Goal: Complete application form

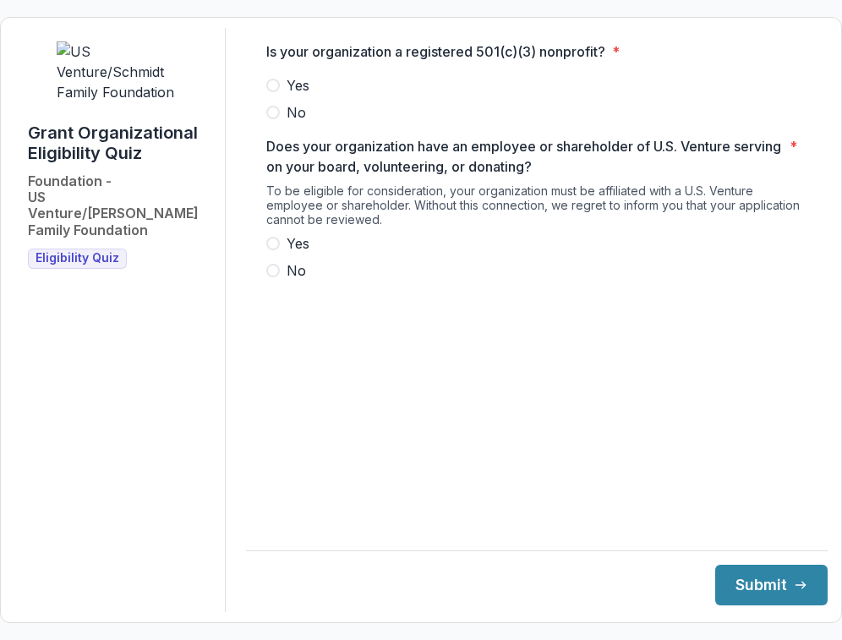
click at [294, 96] on span "Yes" at bounding box center [298, 85] width 23 height 20
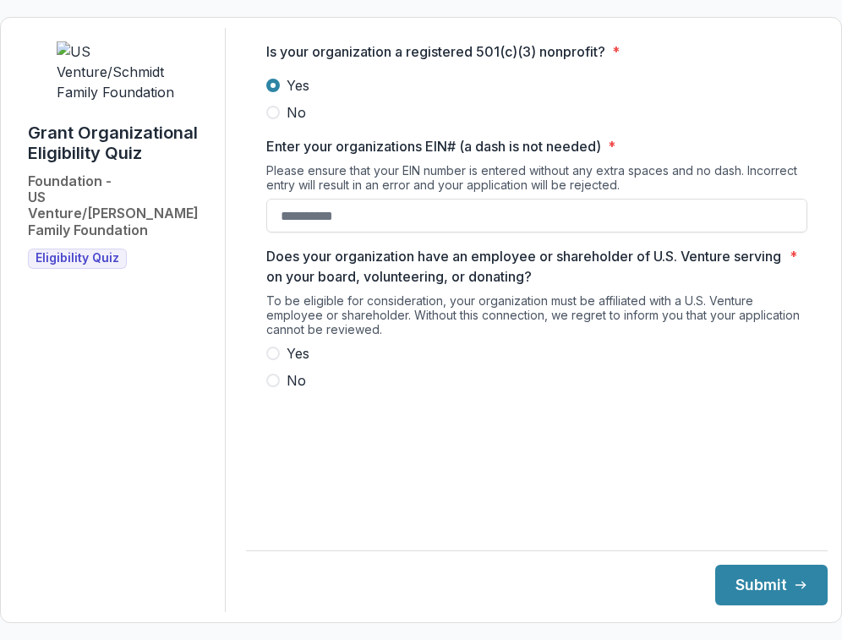
click at [305, 364] on span "Yes" at bounding box center [298, 353] width 23 height 20
click at [354, 233] on input "Enter your organizations EIN# (a dash is not needed) *" at bounding box center [536, 216] width 541 height 34
type input "**********"
click at [748, 580] on button "Submit" at bounding box center [771, 585] width 112 height 41
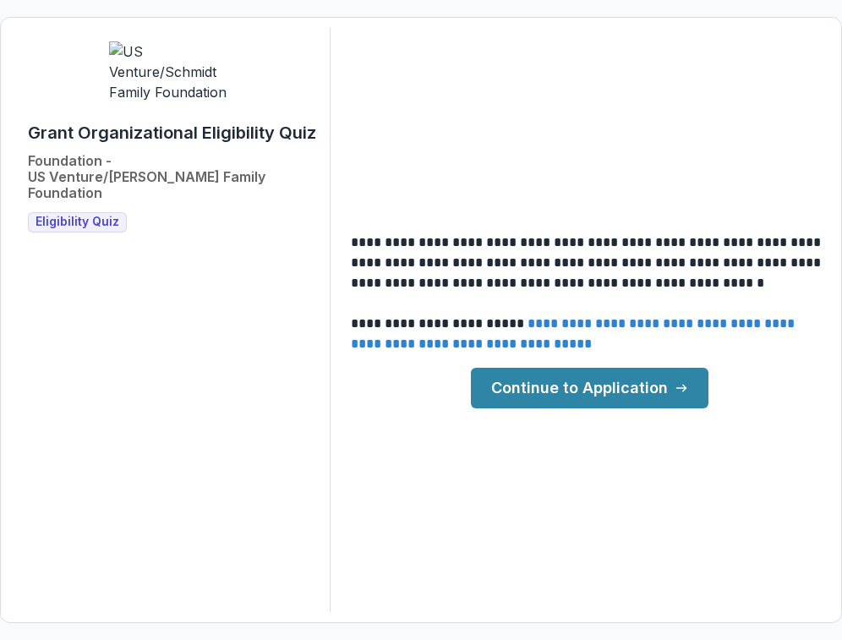
click at [652, 392] on link "Continue to Application" at bounding box center [590, 388] width 238 height 41
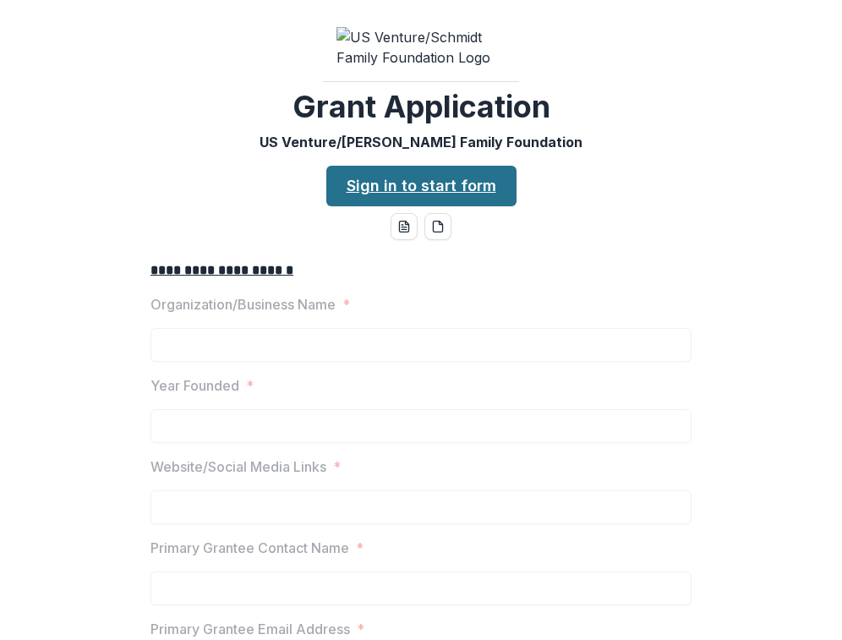
click at [473, 192] on link "Sign in to start form" at bounding box center [421, 186] width 190 height 41
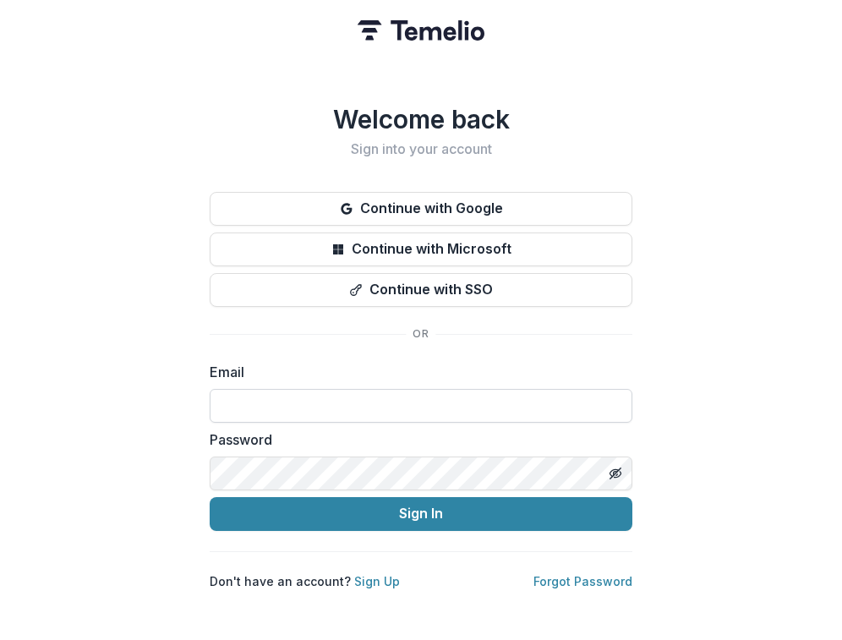
click at [376, 389] on input at bounding box center [421, 406] width 423 height 34
click at [343, 310] on div "Welcome back Sign into your account Continue with Google Continue with Microsof…" at bounding box center [421, 346] width 423 height 485
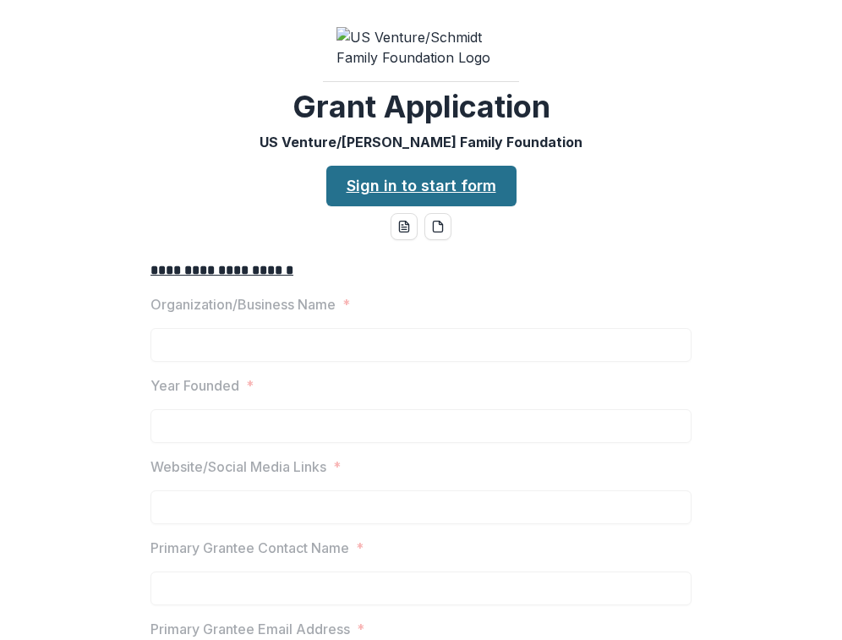
click at [410, 197] on link "Sign in to start form" at bounding box center [421, 186] width 190 height 41
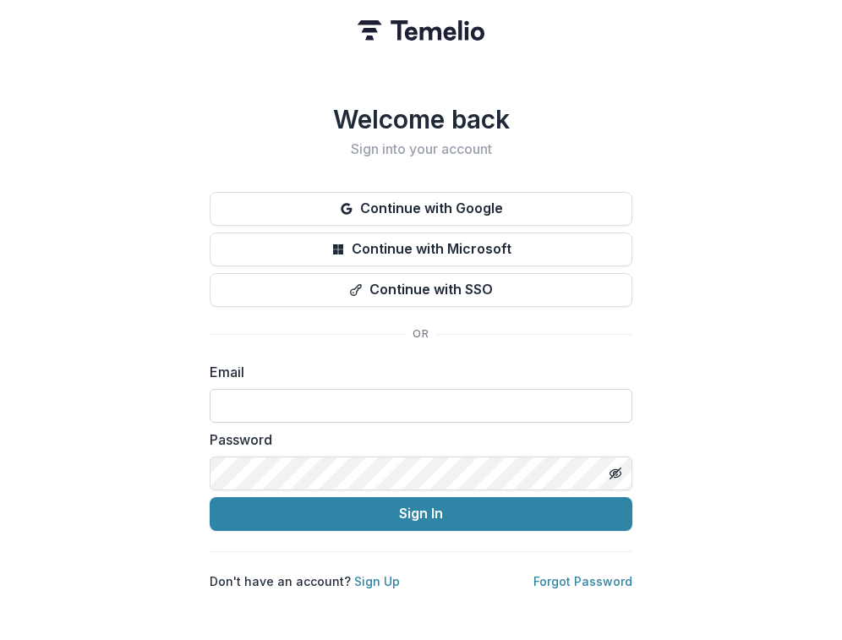
click at [409, 412] on input at bounding box center [421, 406] width 423 height 34
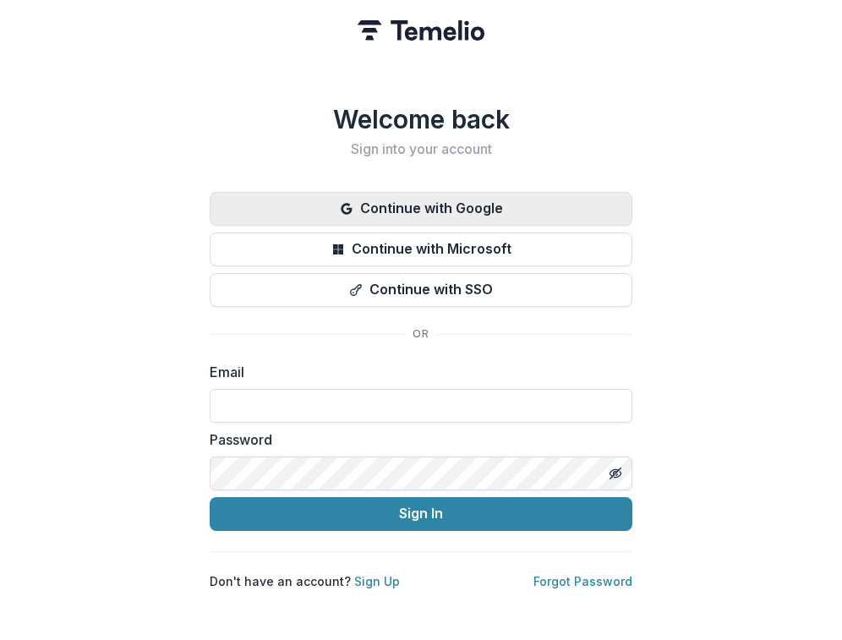
click at [456, 204] on button "Continue with Google" at bounding box center [421, 209] width 423 height 34
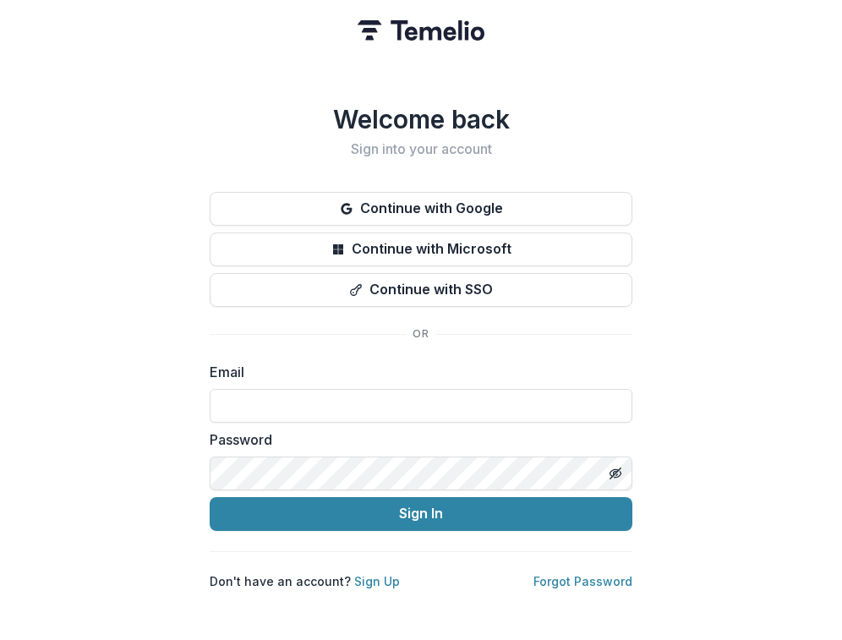
click at [526, 380] on div "Email" at bounding box center [421, 392] width 423 height 61
click at [529, 395] on input at bounding box center [421, 406] width 423 height 34
type input "**********"
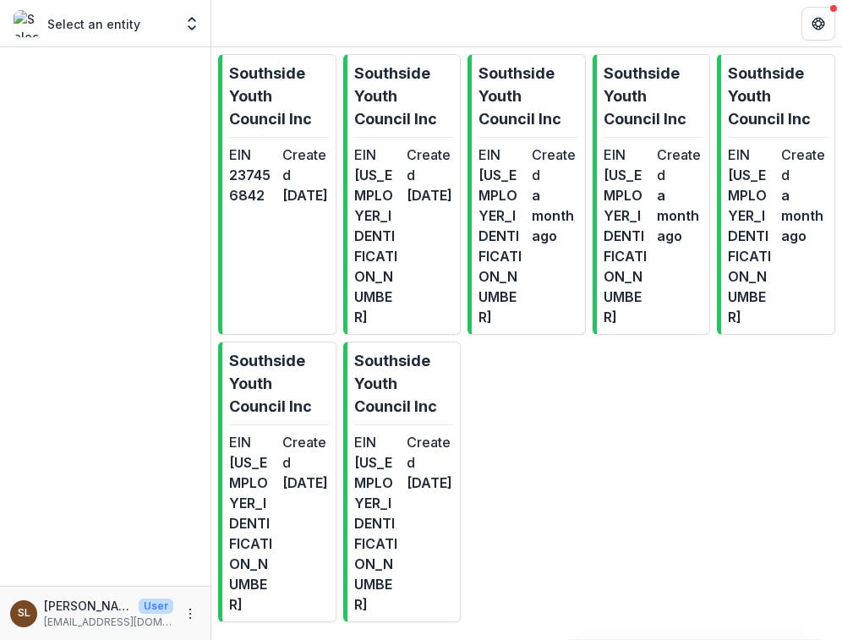
click at [200, 5] on div "Select an entity Nonprofits Southside Youth Council Inc Southside Youth Council…" at bounding box center [105, 23] width 211 height 47
click at [186, 27] on icon "Open entity switcher" at bounding box center [192, 23] width 17 height 17
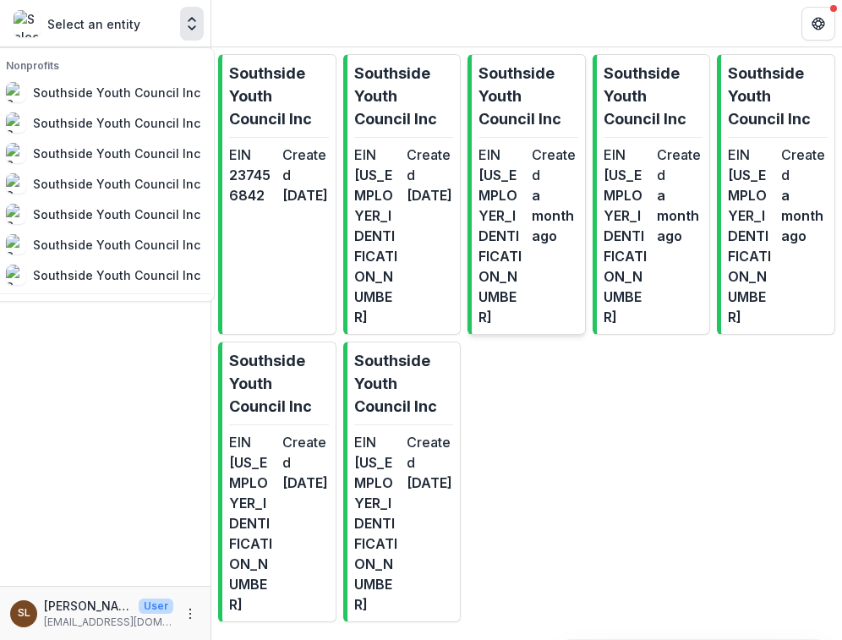
click at [500, 123] on p "Southside Youth Council Inc" at bounding box center [529, 96] width 100 height 69
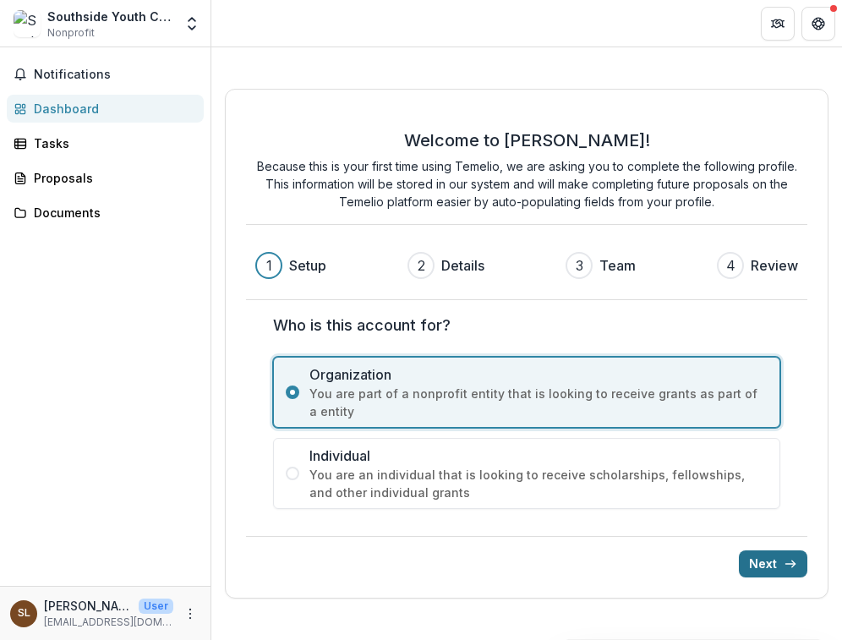
click at [770, 563] on button "Next" at bounding box center [773, 564] width 69 height 27
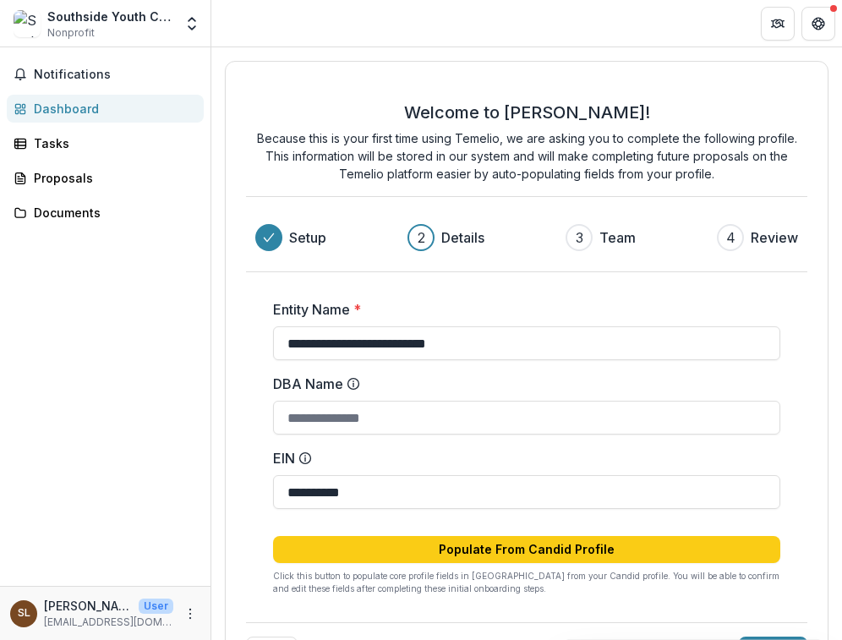
scroll to position [58, 0]
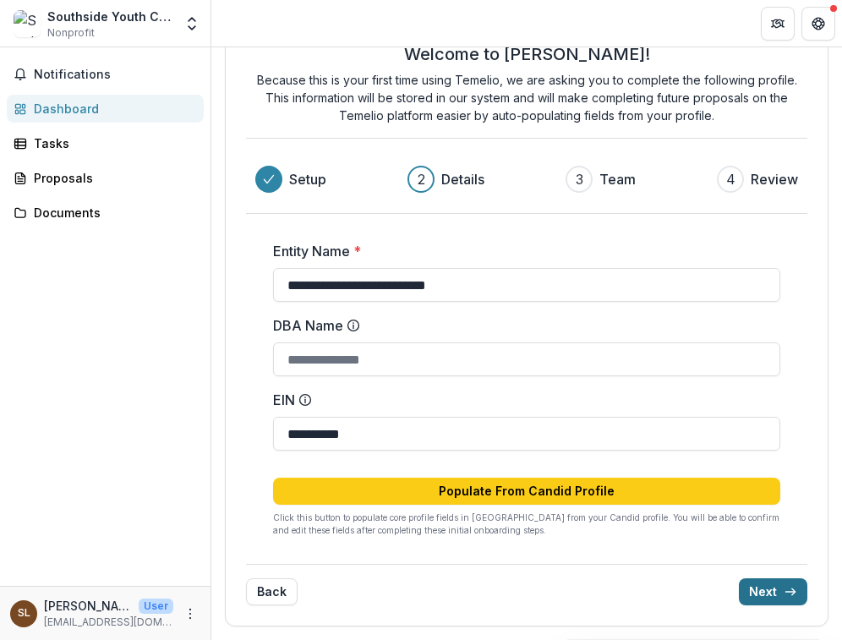
click at [759, 598] on button "Next" at bounding box center [773, 591] width 69 height 27
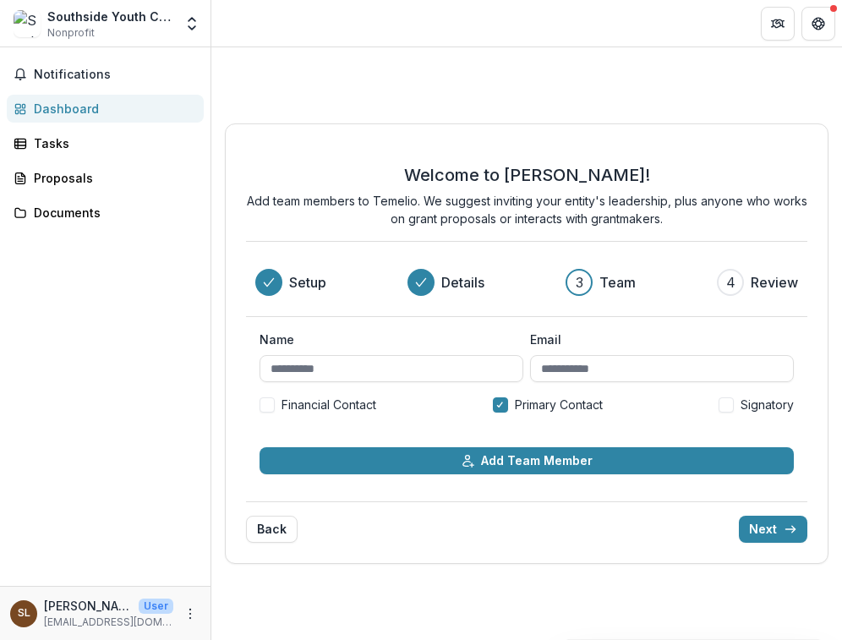
click at [776, 545] on div "Welcome to Temelio! Add team members to Temelio. We suggest inviting your entit…" at bounding box center [527, 343] width 604 height 441
click at [769, 529] on button "Next" at bounding box center [773, 529] width 69 height 27
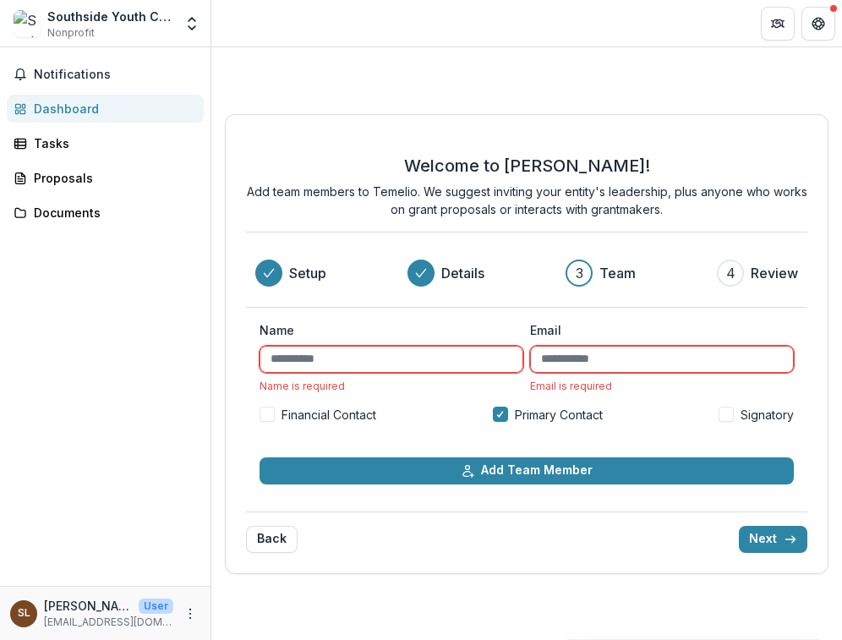
type input "*****"
click at [657, 343] on div "Email Email is required" at bounding box center [662, 356] width 264 height 71
click at [659, 351] on input "Email" at bounding box center [662, 359] width 264 height 27
type input "**********"
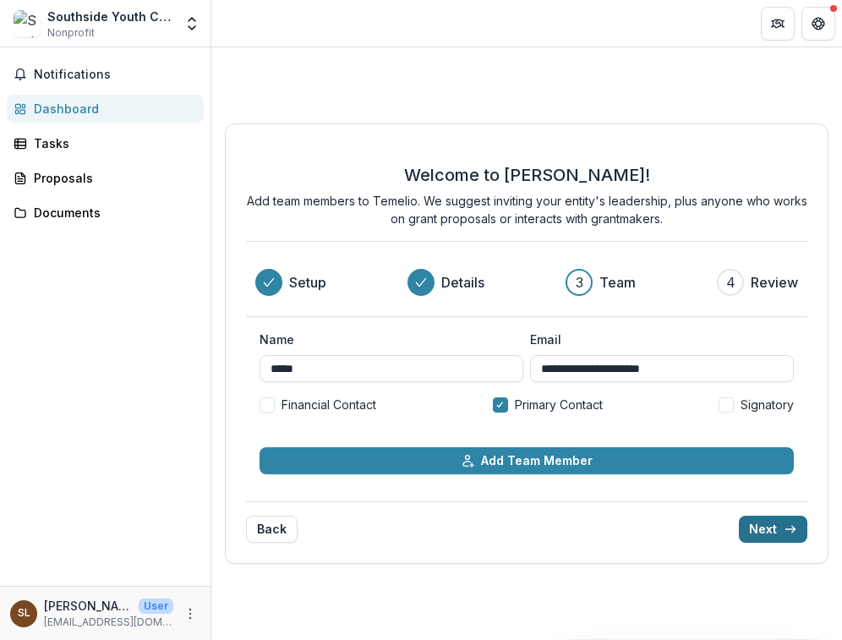
click at [773, 524] on button "Next" at bounding box center [773, 529] width 69 height 27
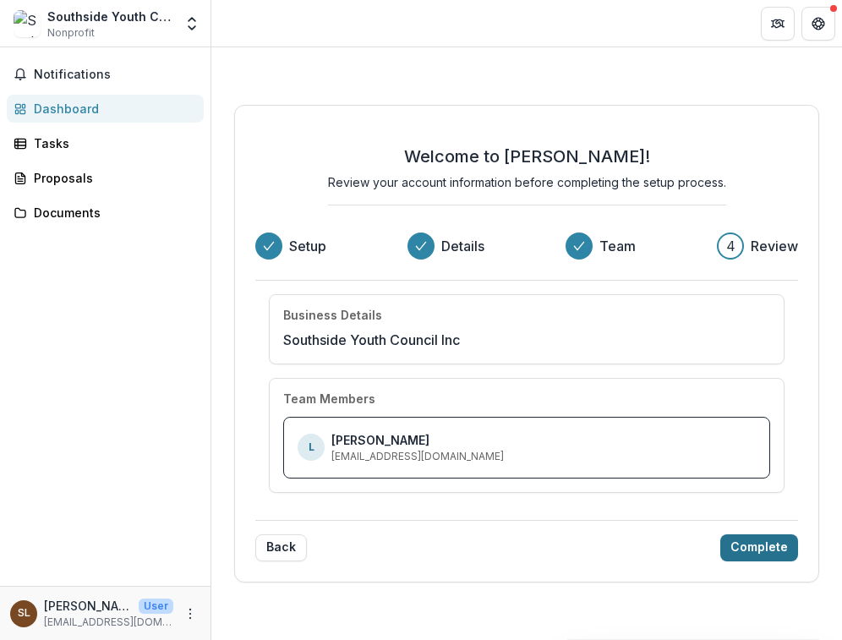
click at [776, 551] on button "Complete" at bounding box center [760, 548] width 78 height 27
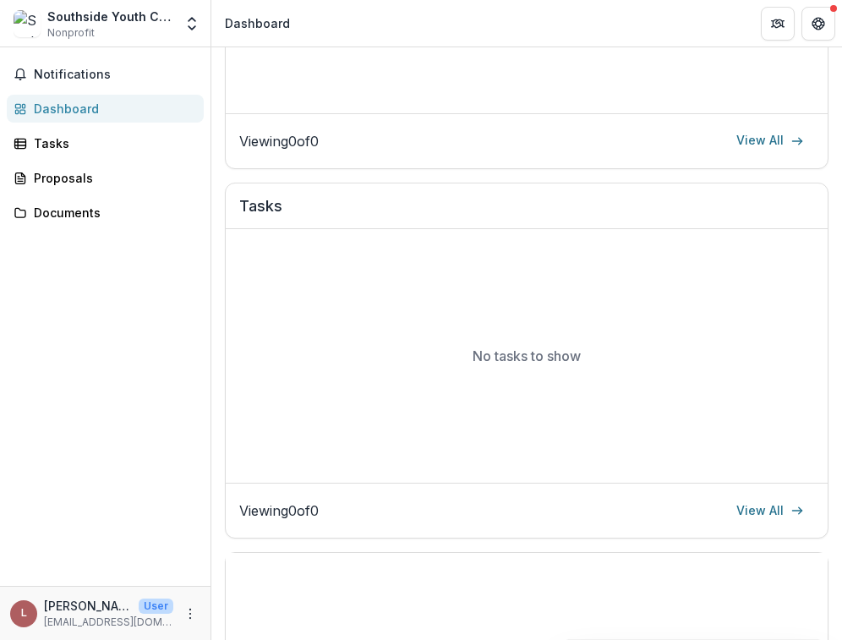
scroll to position [858, 0]
